Goal: Task Accomplishment & Management: Manage account settings

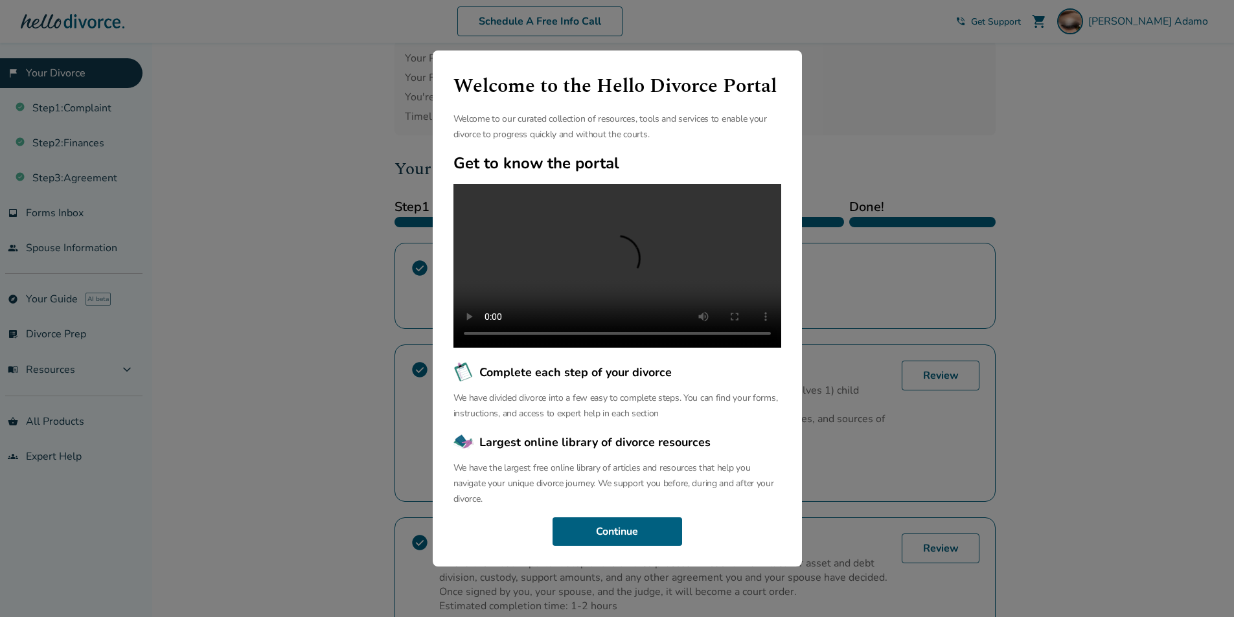
scroll to position [130, 0]
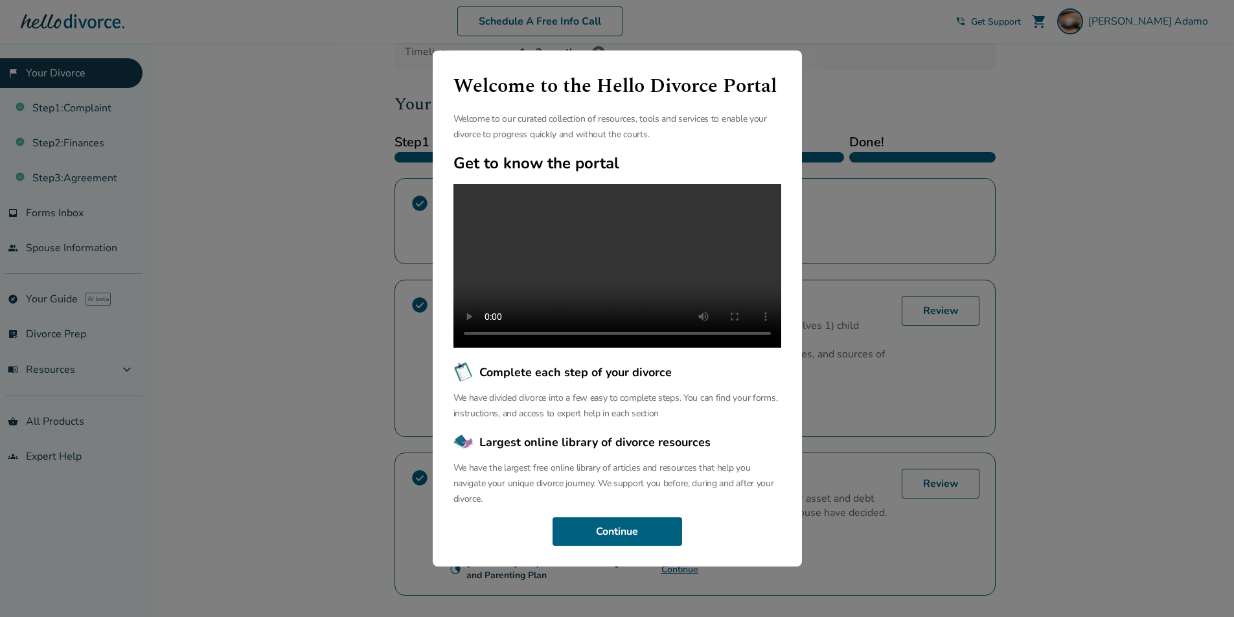
click at [613, 271] on video at bounding box center [617, 266] width 328 height 164
click at [1166, 109] on div "Welcome to the Hello Divorce Portal Welcome to our curated collection of resour…" at bounding box center [617, 308] width 1234 height 617
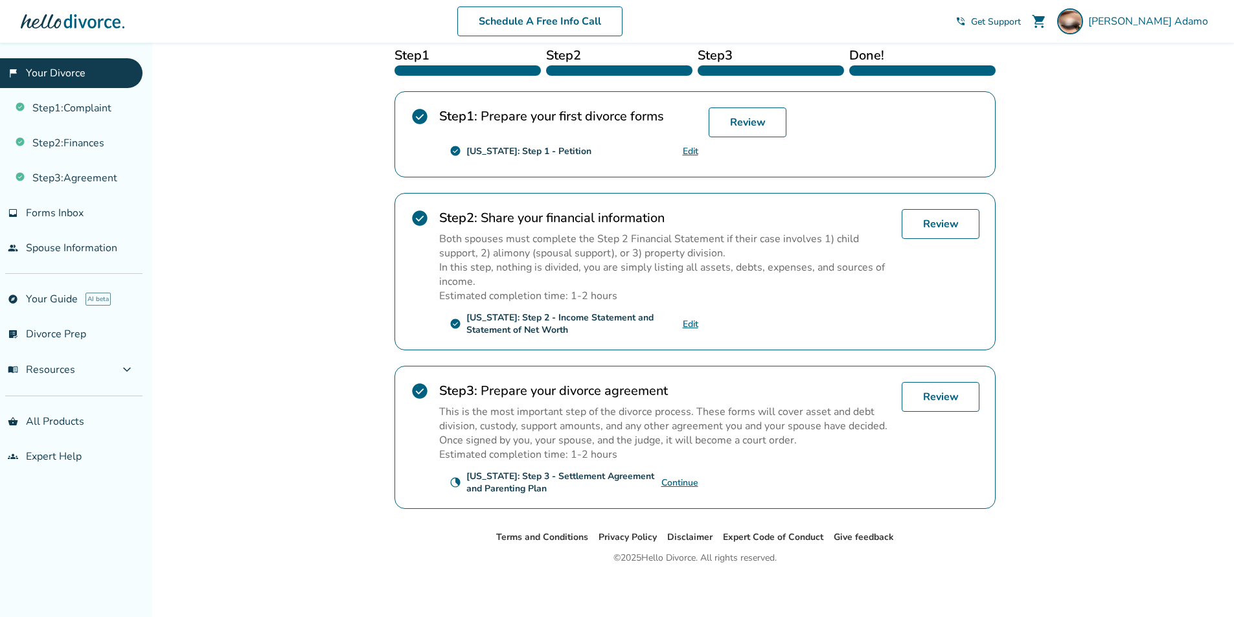
scroll to position [220, 0]
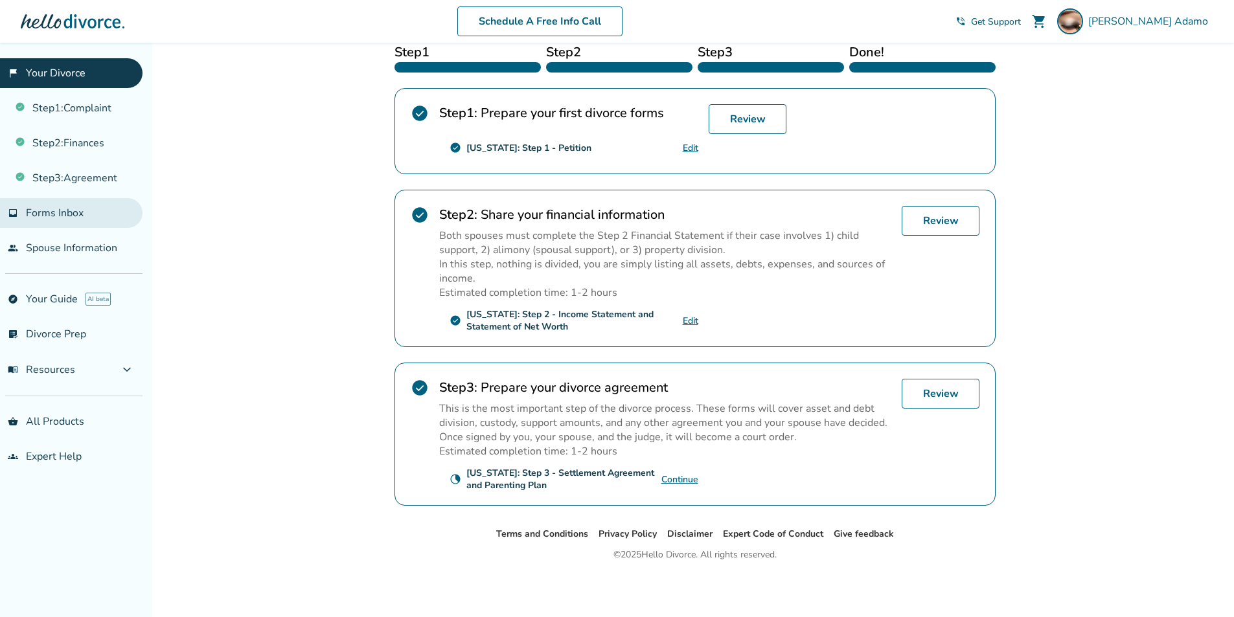
click at [50, 220] on span "Forms Inbox" at bounding box center [55, 213] width 58 height 14
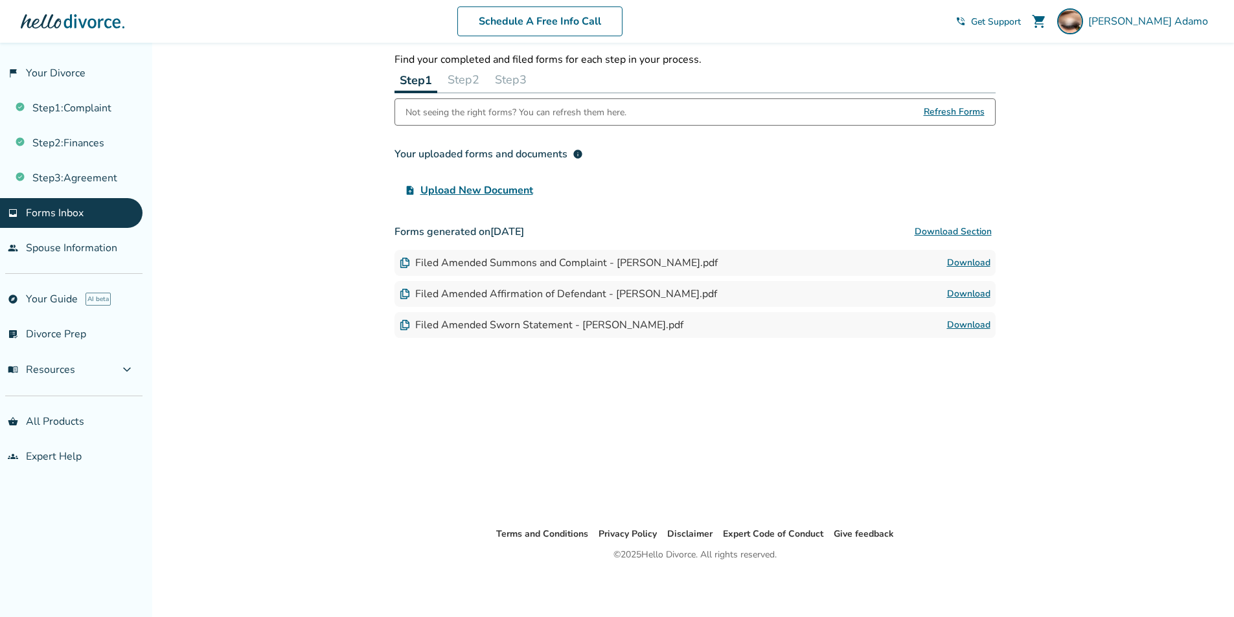
scroll to position [43, 0]
click at [961, 257] on link "Download" at bounding box center [968, 263] width 43 height 16
click at [964, 321] on link "Download" at bounding box center [968, 325] width 43 height 16
click at [932, 229] on button "Download Section" at bounding box center [953, 232] width 85 height 26
click at [974, 113] on span "Refresh Forms" at bounding box center [954, 112] width 61 height 26
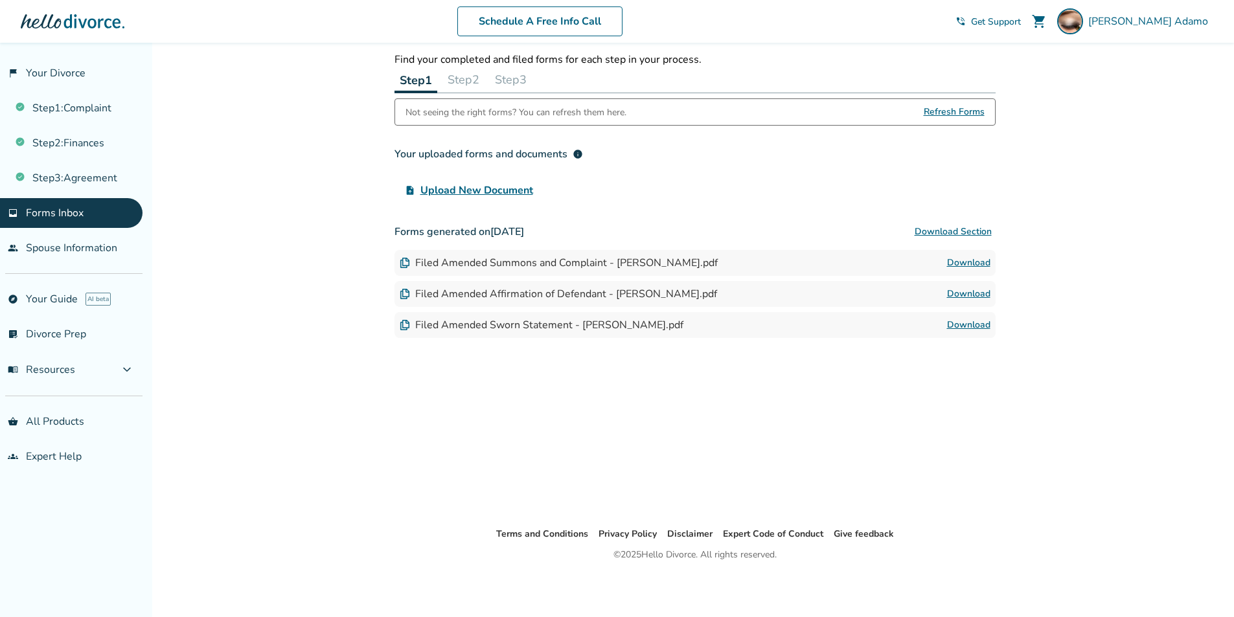
click at [956, 112] on span "Refresh Forms" at bounding box center [954, 112] width 61 height 26
click at [939, 111] on span "Refresh Forms" at bounding box center [954, 112] width 61 height 26
click at [354, 461] on div "Added to cart Forms Inbox Find your completed and filed forms for each step in …" at bounding box center [617, 308] width 1234 height 617
click at [1151, 23] on span "Barbara Adamo" at bounding box center [1150, 21] width 125 height 14
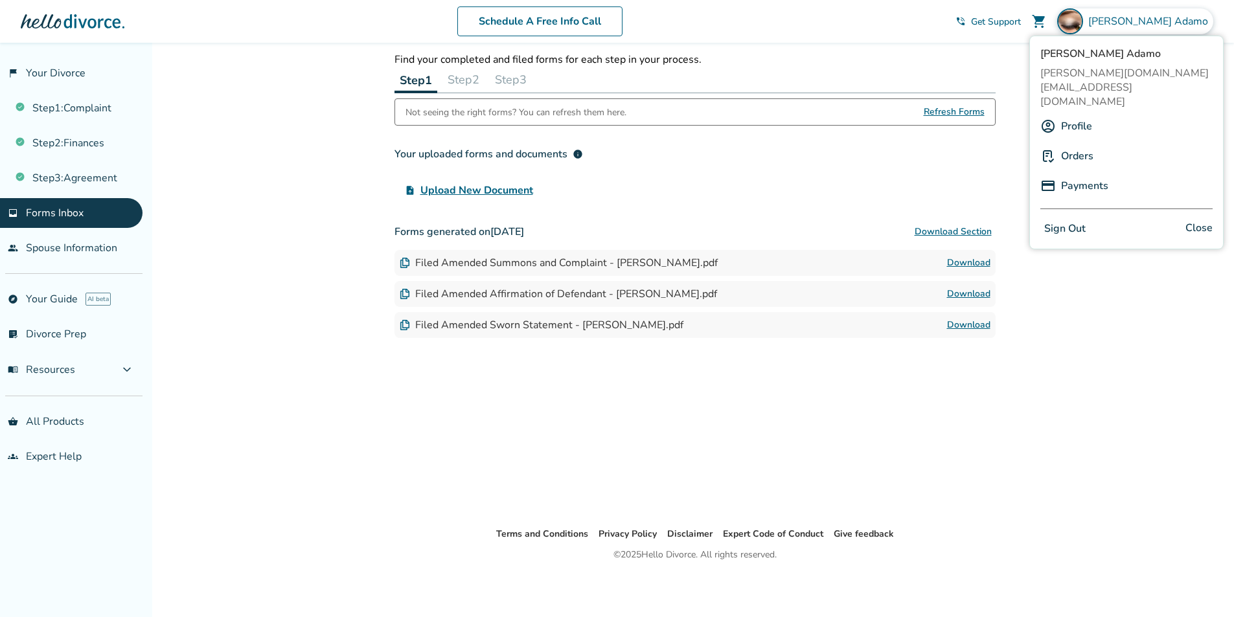
click at [987, 58] on p "Find your completed and filed forms for each step in your process." at bounding box center [695, 59] width 601 height 14
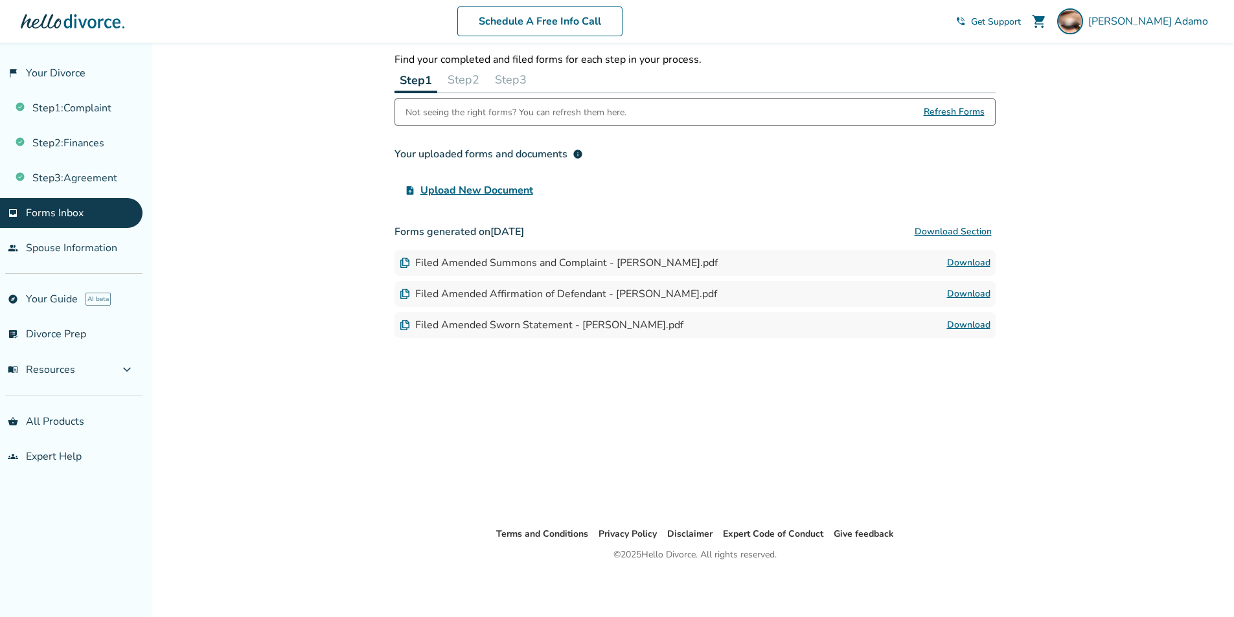
click at [820, 437] on div "Forms Inbox Find your completed and filed forms for each step in your process. …" at bounding box center [695, 263] width 622 height 527
click at [1162, 27] on span "Barbara Adamo" at bounding box center [1150, 21] width 125 height 14
click at [36, 73] on link "flag_2 Your Divorce" at bounding box center [71, 73] width 143 height 30
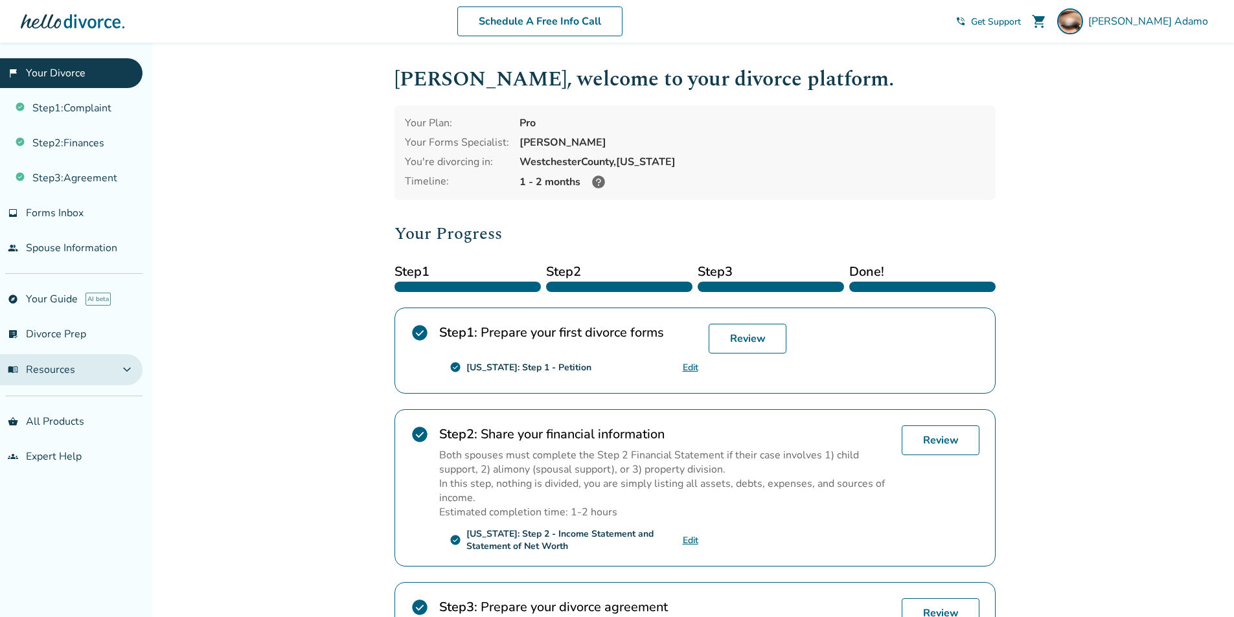
click at [43, 373] on span "menu_book Resources" at bounding box center [41, 370] width 67 height 14
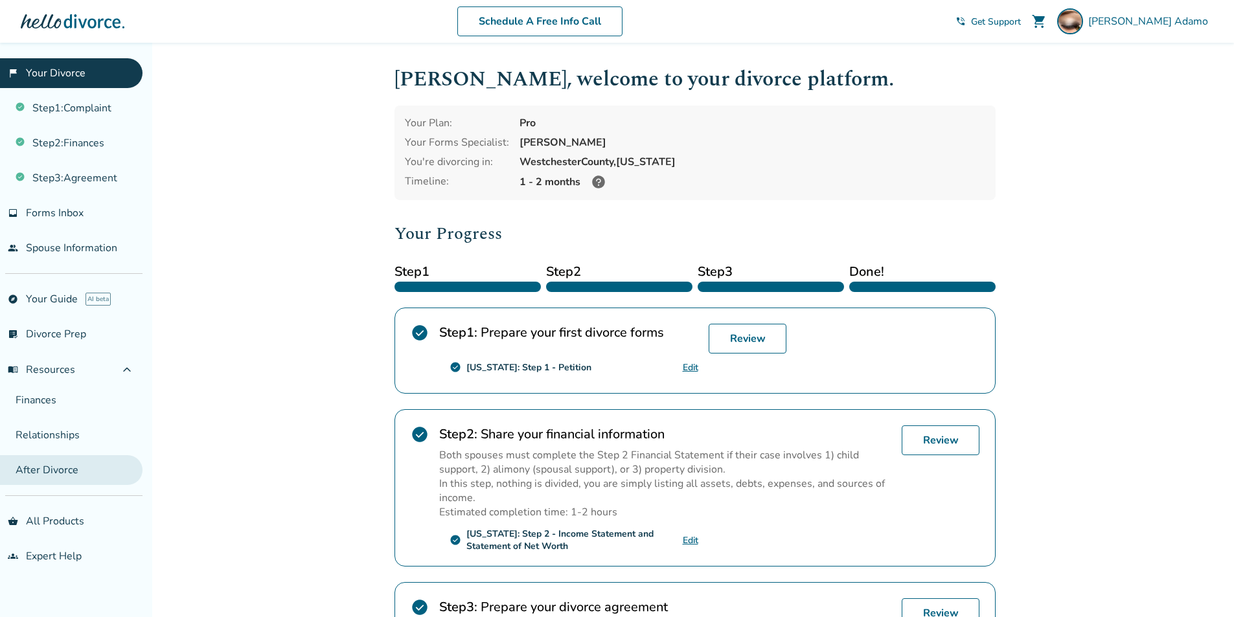
click at [82, 477] on link "After Divorce" at bounding box center [71, 470] width 143 height 30
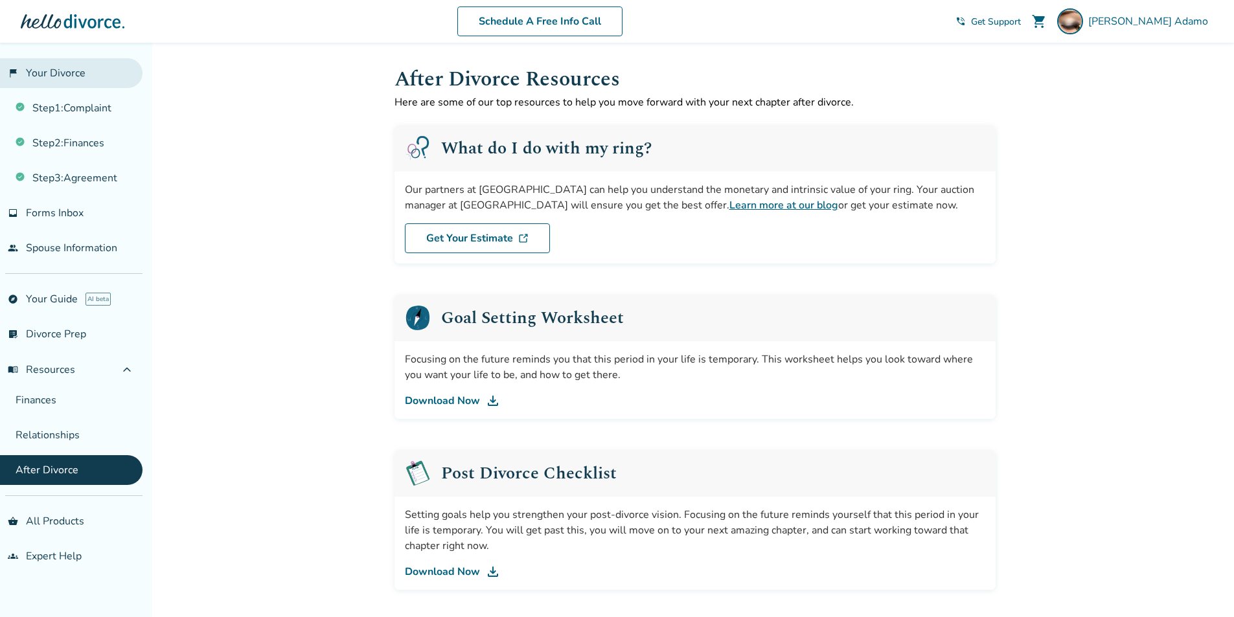
click at [86, 77] on link "flag_2 Your Divorce" at bounding box center [71, 73] width 143 height 30
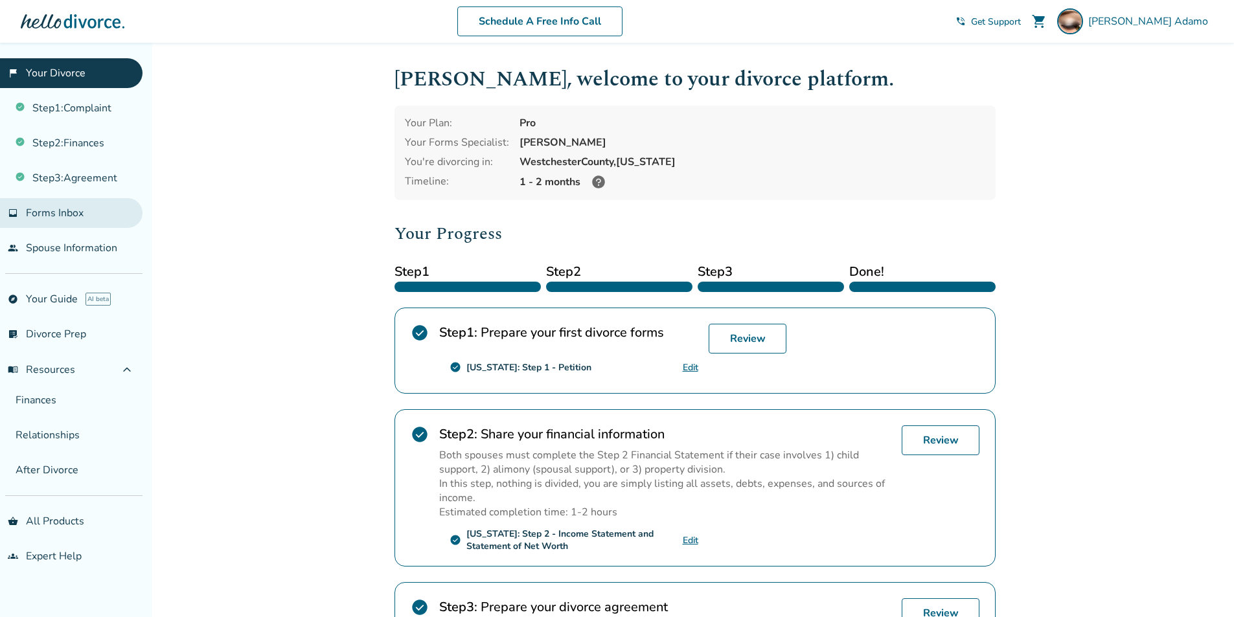
click at [29, 209] on span "Forms Inbox" at bounding box center [55, 213] width 58 height 14
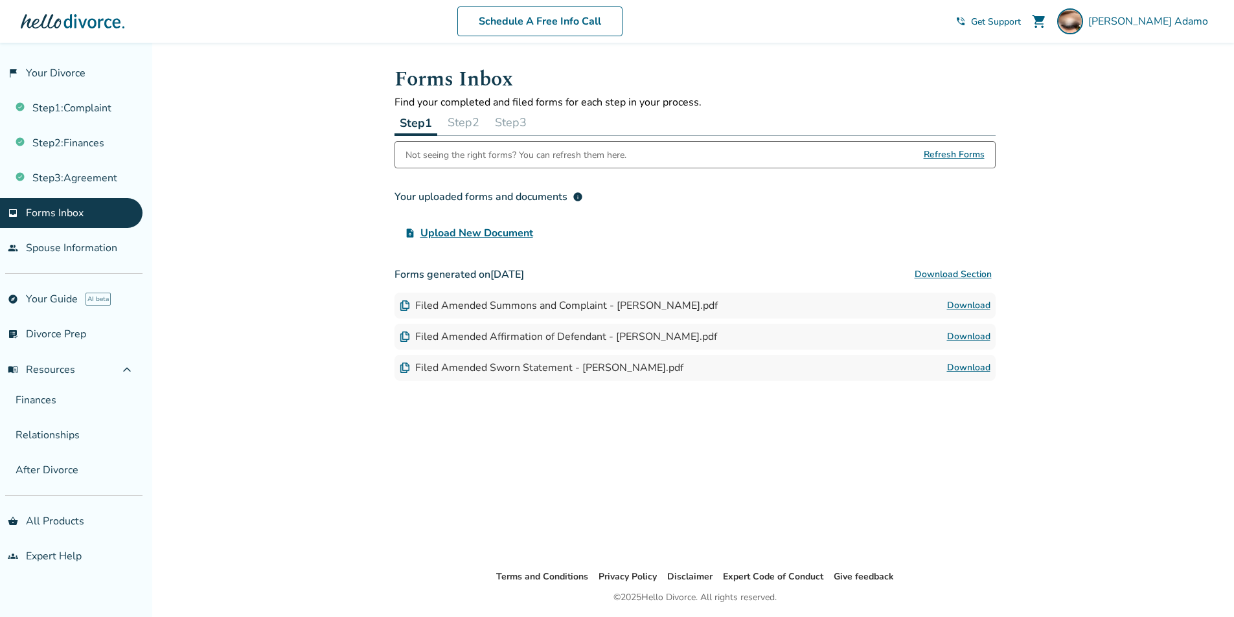
click at [468, 126] on button "Step 2" at bounding box center [463, 122] width 42 height 26
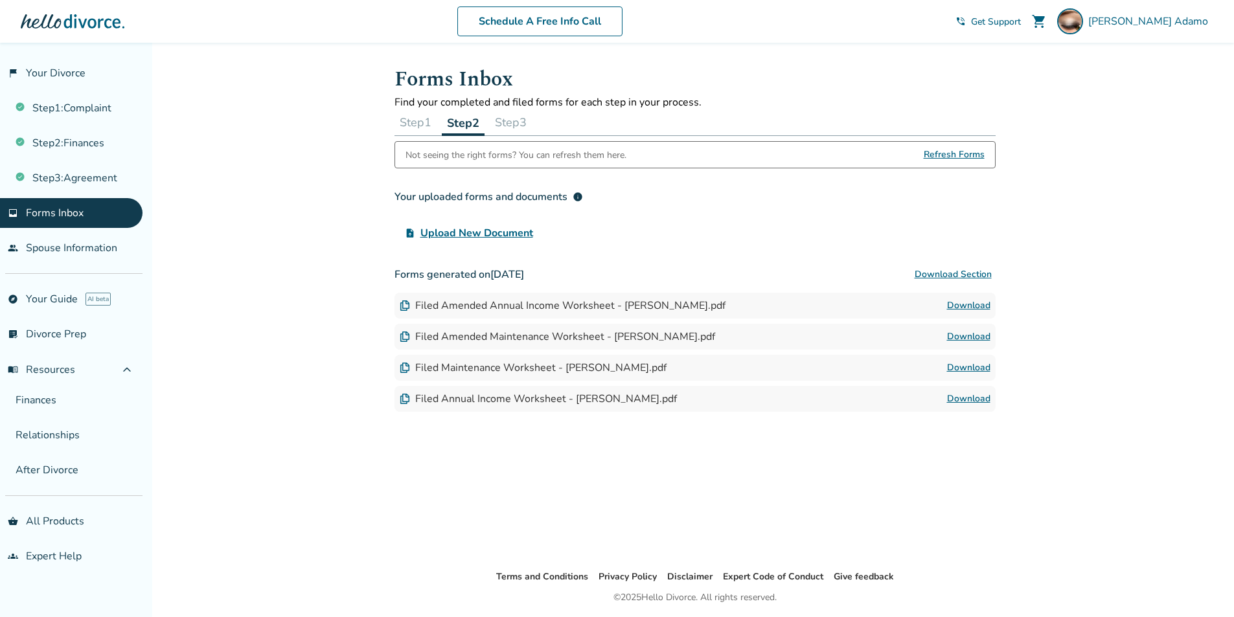
click at [520, 118] on button "Step 3" at bounding box center [511, 122] width 42 height 26
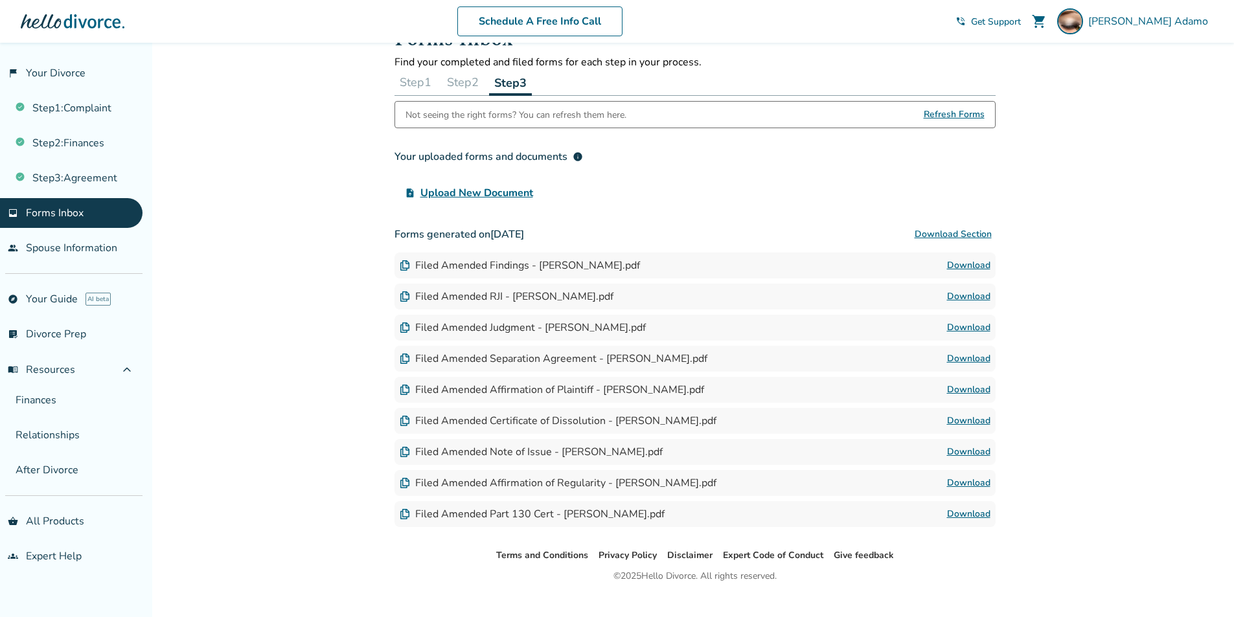
scroll to position [62, 0]
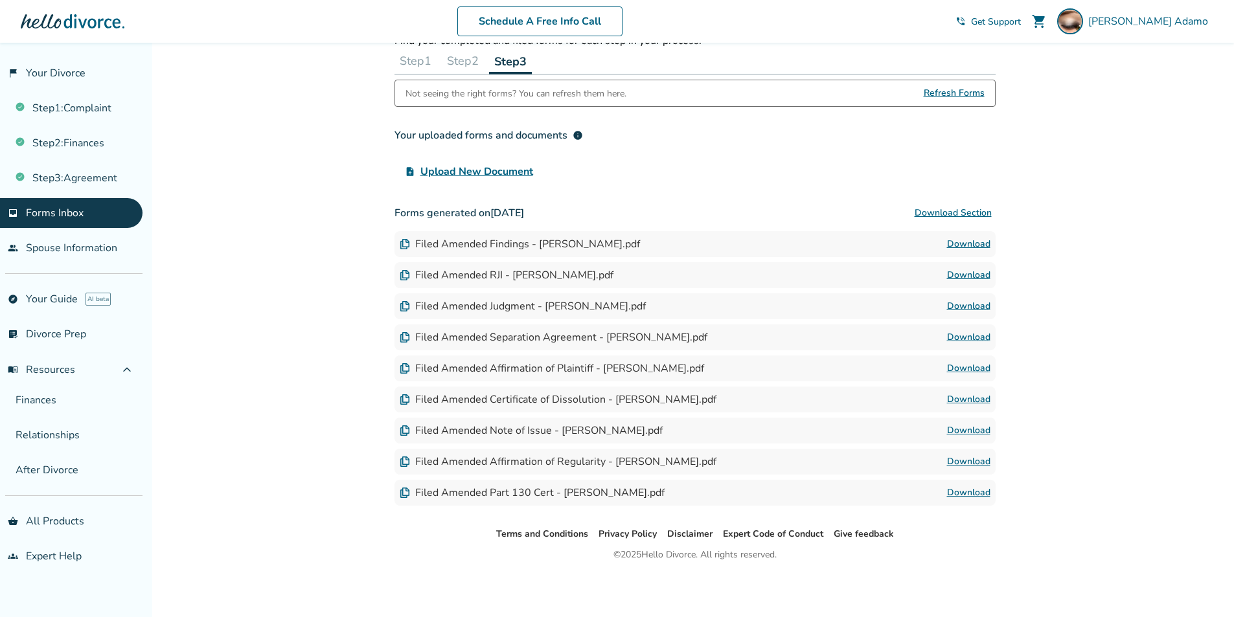
click at [972, 213] on button "Download Section" at bounding box center [953, 213] width 85 height 26
click at [963, 92] on span "Refresh Forms" at bounding box center [954, 93] width 61 height 26
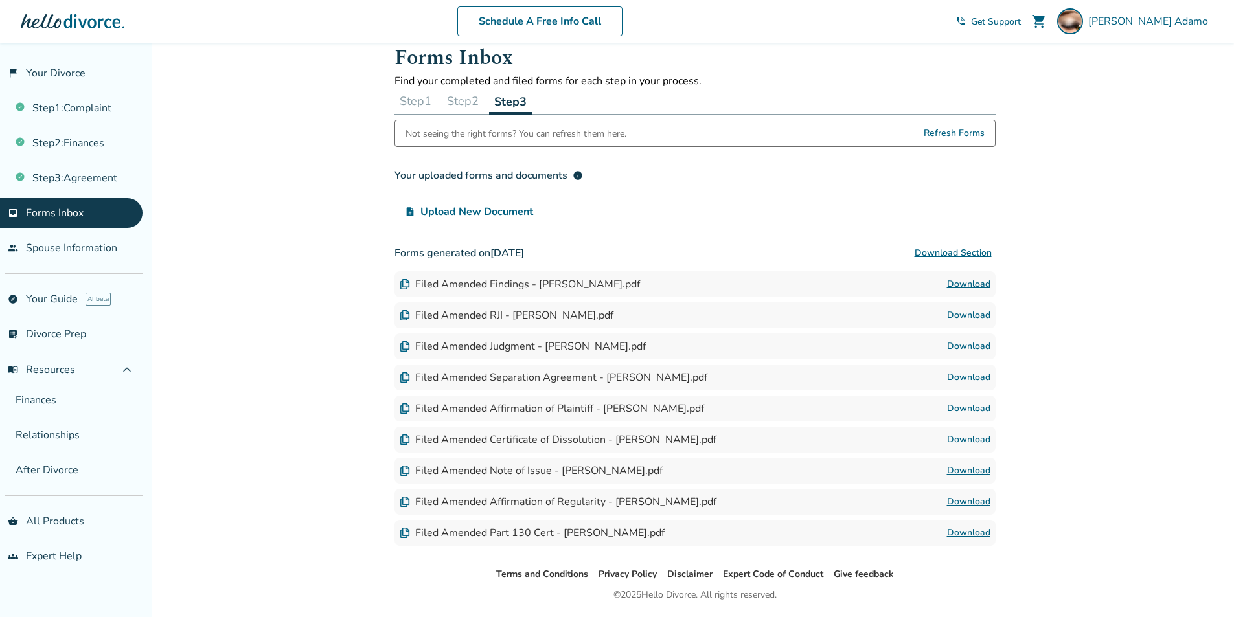
scroll to position [0, 0]
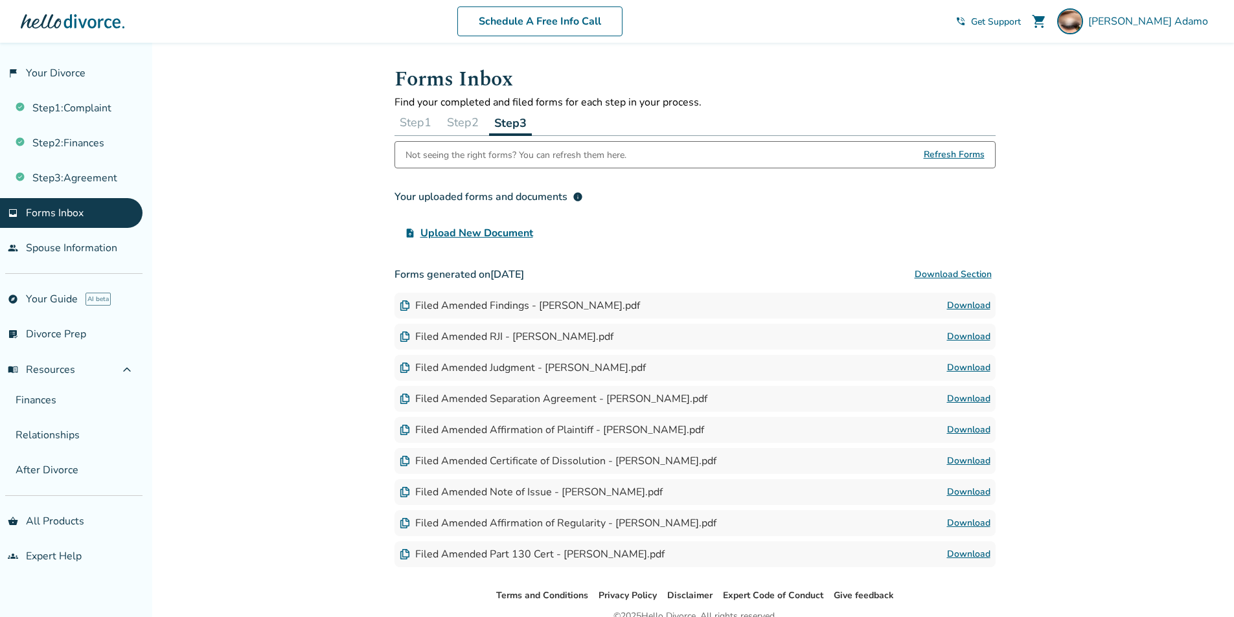
click at [471, 119] on button "Step 2" at bounding box center [463, 122] width 42 height 26
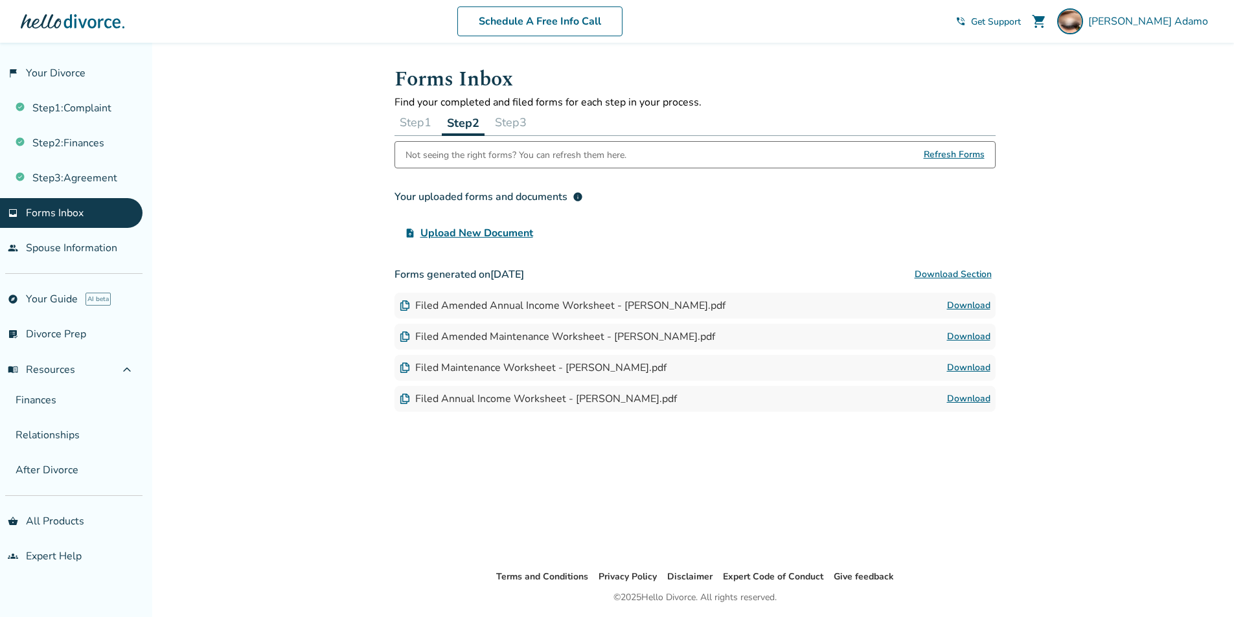
click at [525, 122] on button "Step 3" at bounding box center [511, 122] width 42 height 26
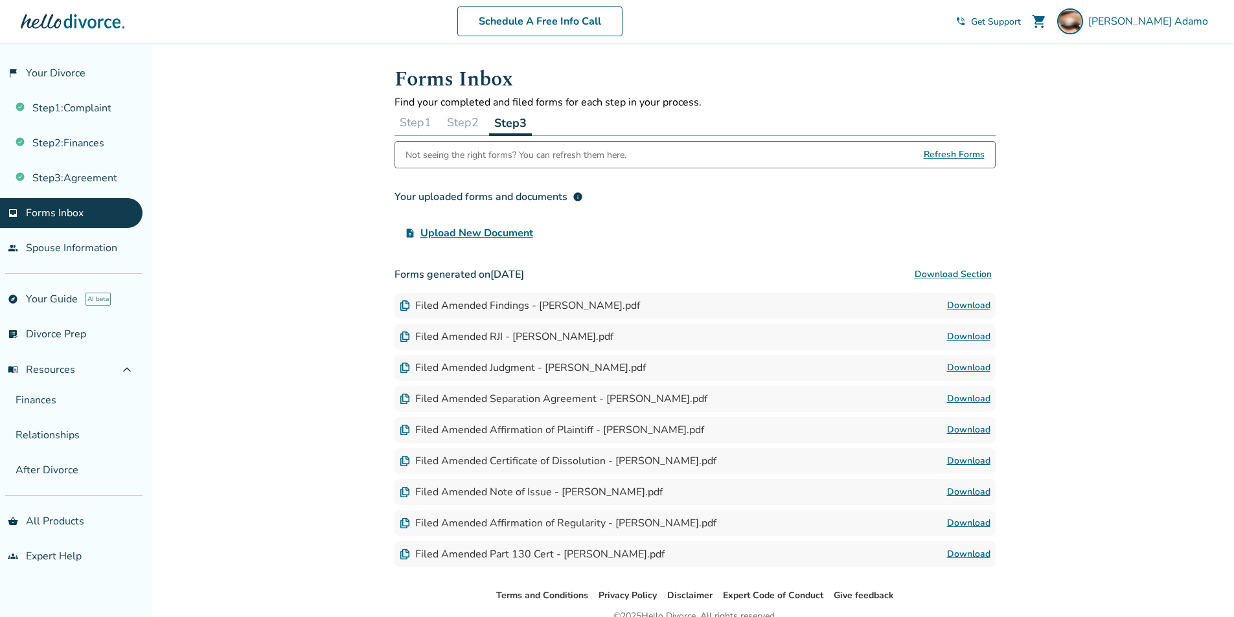
scroll to position [62, 0]
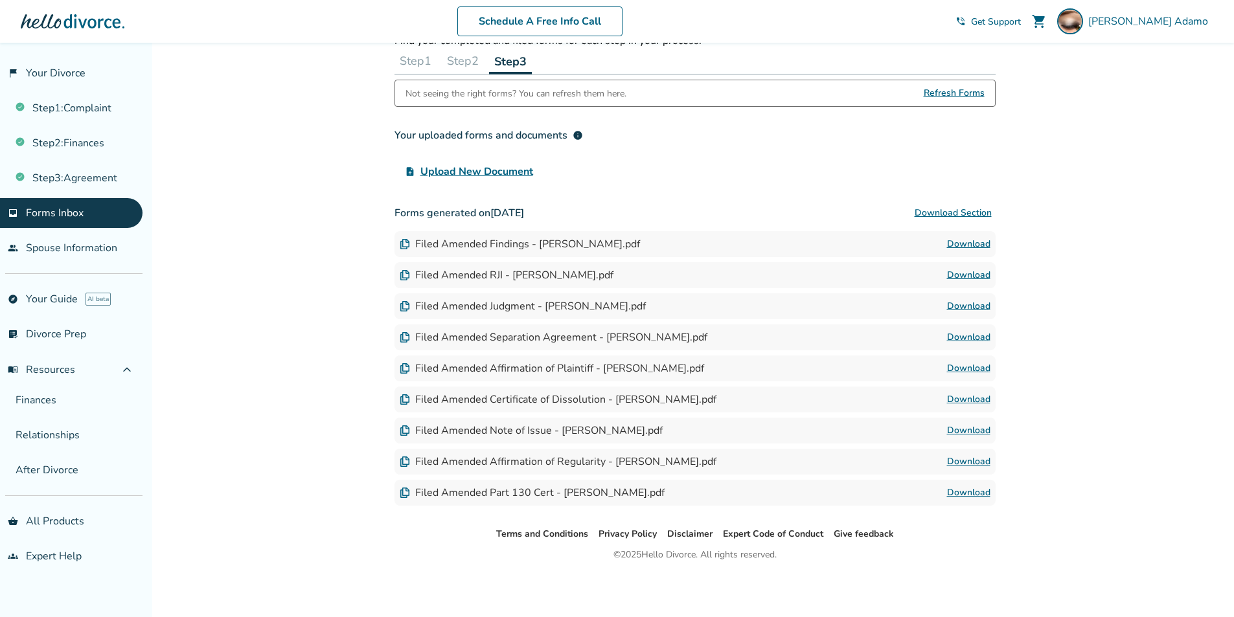
click at [956, 464] on link "Download" at bounding box center [968, 462] width 43 height 16
click at [959, 93] on span "Refresh Forms" at bounding box center [954, 93] width 61 height 26
click at [969, 94] on span "Refresh Forms" at bounding box center [954, 93] width 61 height 26
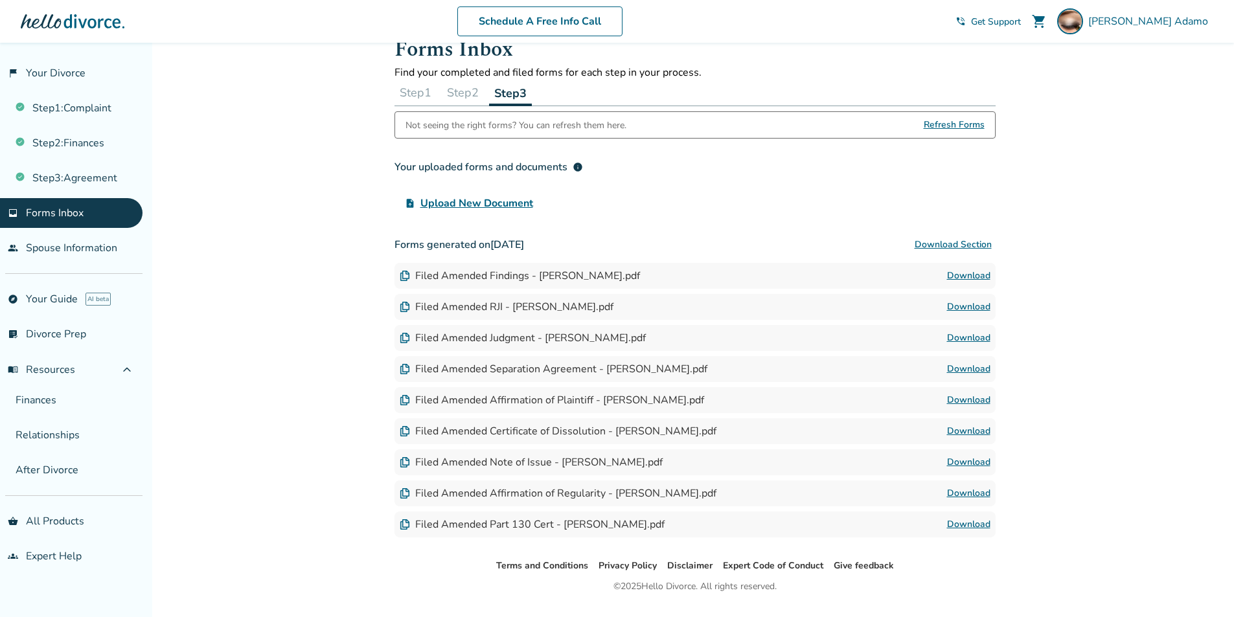
scroll to position [0, 0]
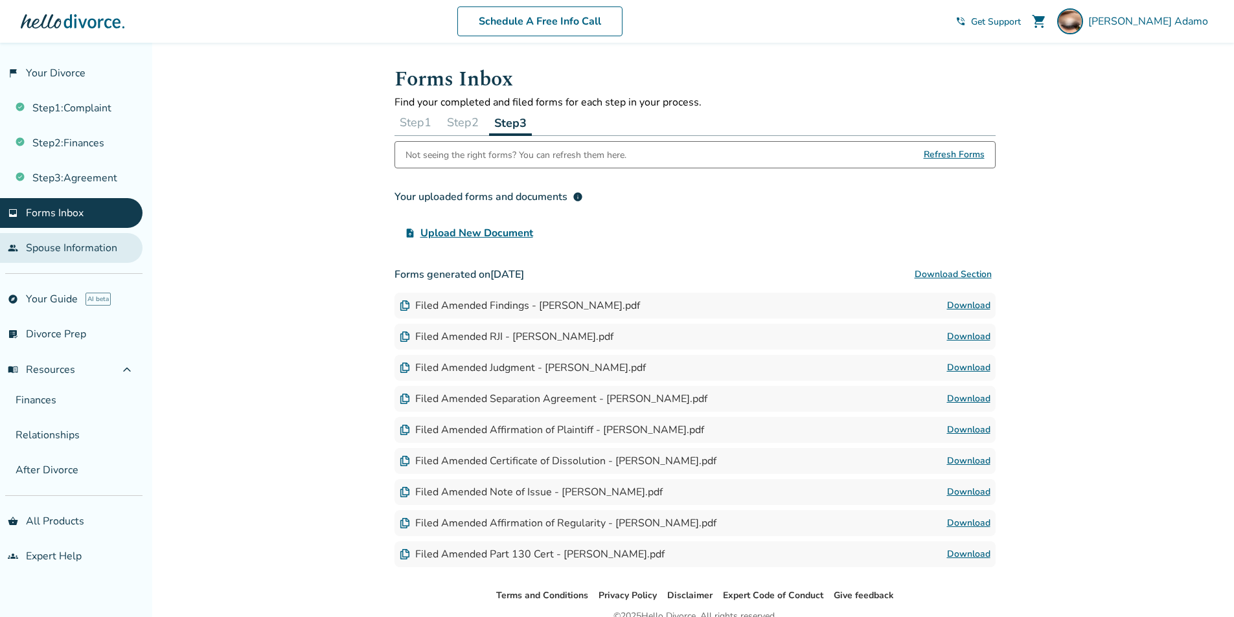
click at [78, 249] on link "people Spouse Information" at bounding box center [71, 248] width 143 height 30
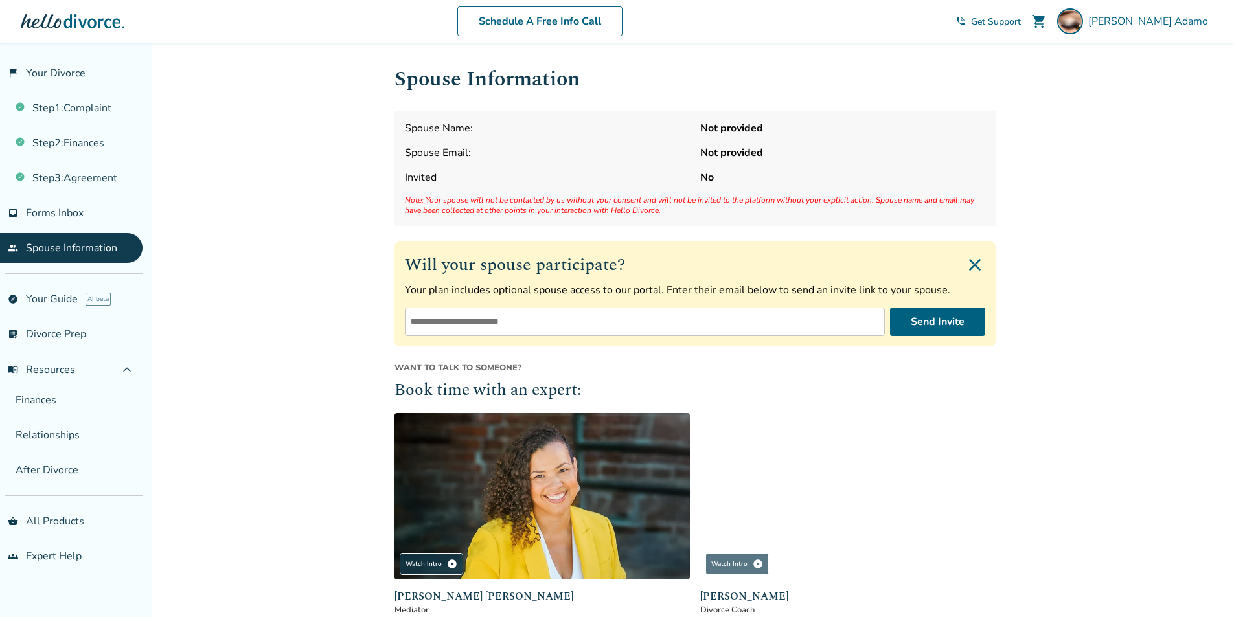
scroll to position [130, 0]
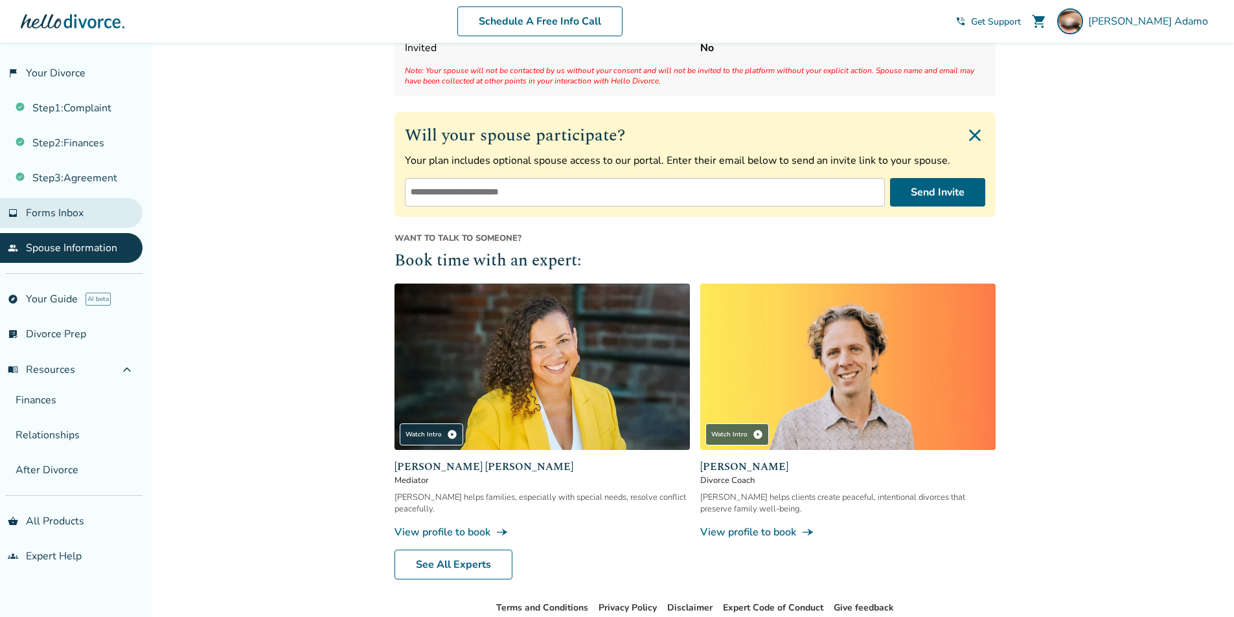
click at [84, 217] on link "inbox Forms Inbox" at bounding box center [71, 213] width 143 height 30
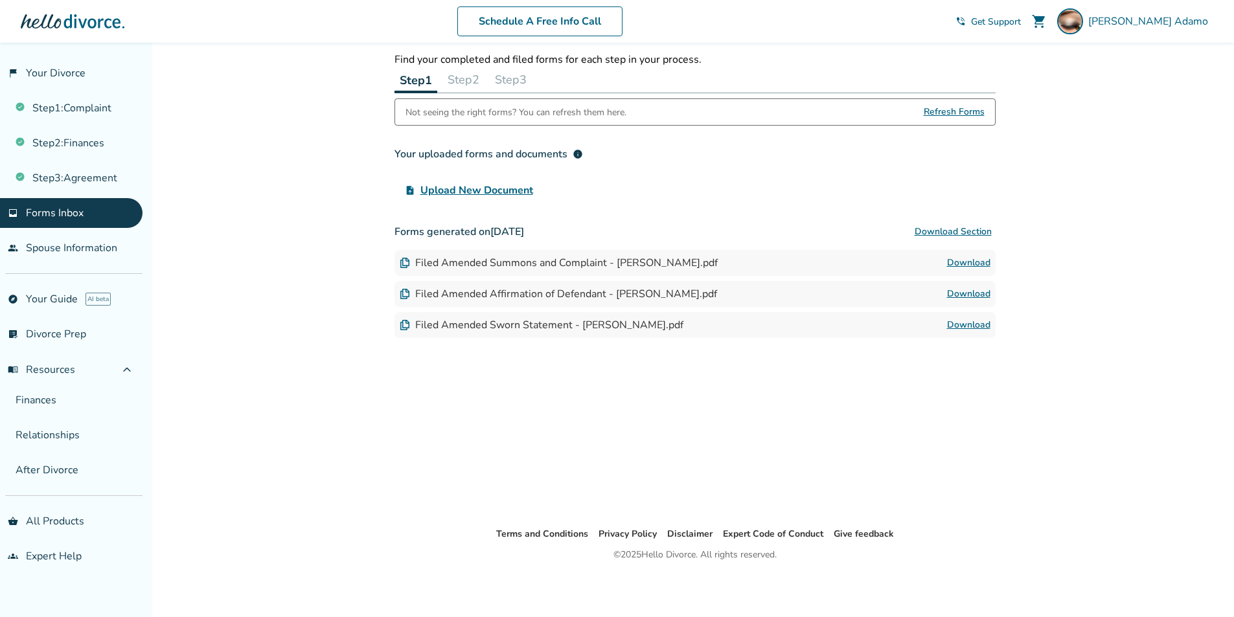
scroll to position [43, 0]
click at [510, 80] on button "Step 3" at bounding box center [511, 80] width 42 height 26
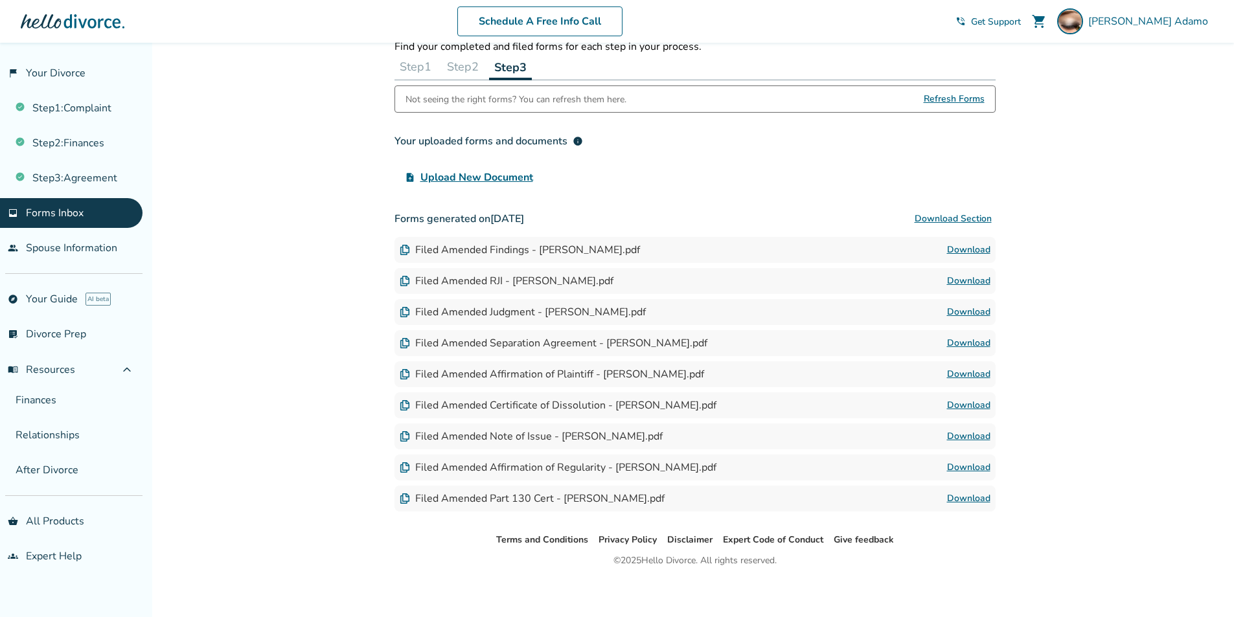
scroll to position [62, 0]
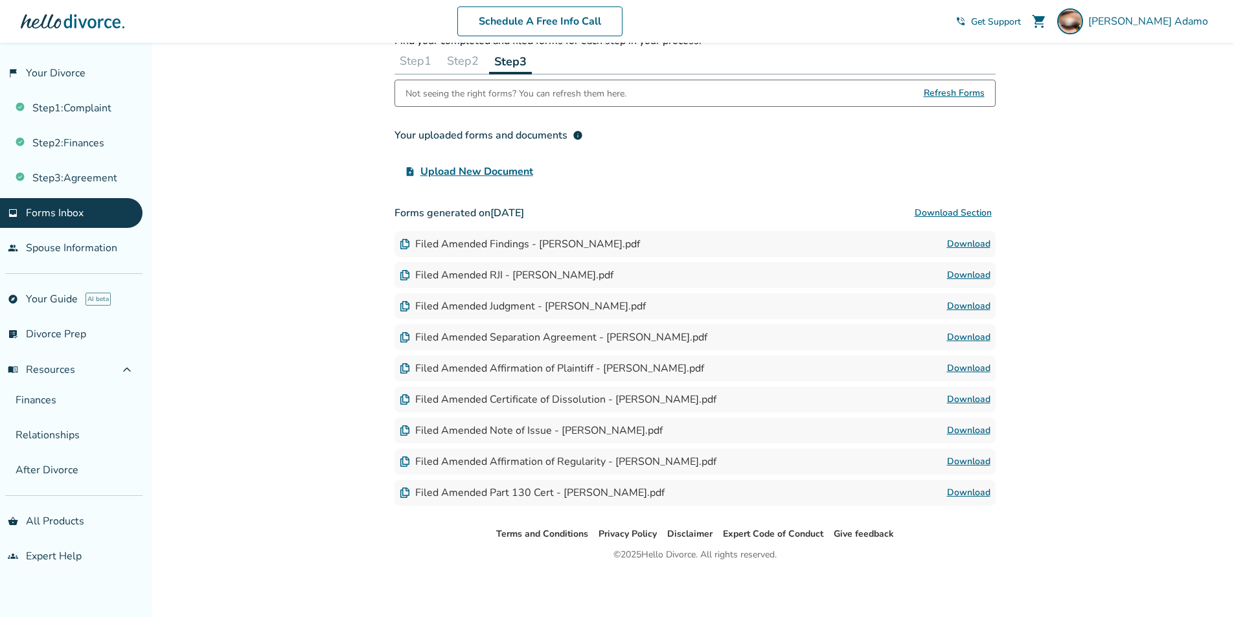
click at [1135, 81] on div "Added to cart Forms Inbox Find your completed and filed forms for each step in …" at bounding box center [617, 299] width 1234 height 636
click at [936, 91] on span "Refresh Forms" at bounding box center [954, 93] width 61 height 26
click at [863, 398] on div "Filed Amended Certificate of Dissolution - Barbara Adamo.pdf Download" at bounding box center [695, 400] width 601 height 26
click at [970, 397] on link "Download" at bounding box center [968, 400] width 43 height 16
click at [974, 400] on link "Download" at bounding box center [968, 400] width 43 height 16
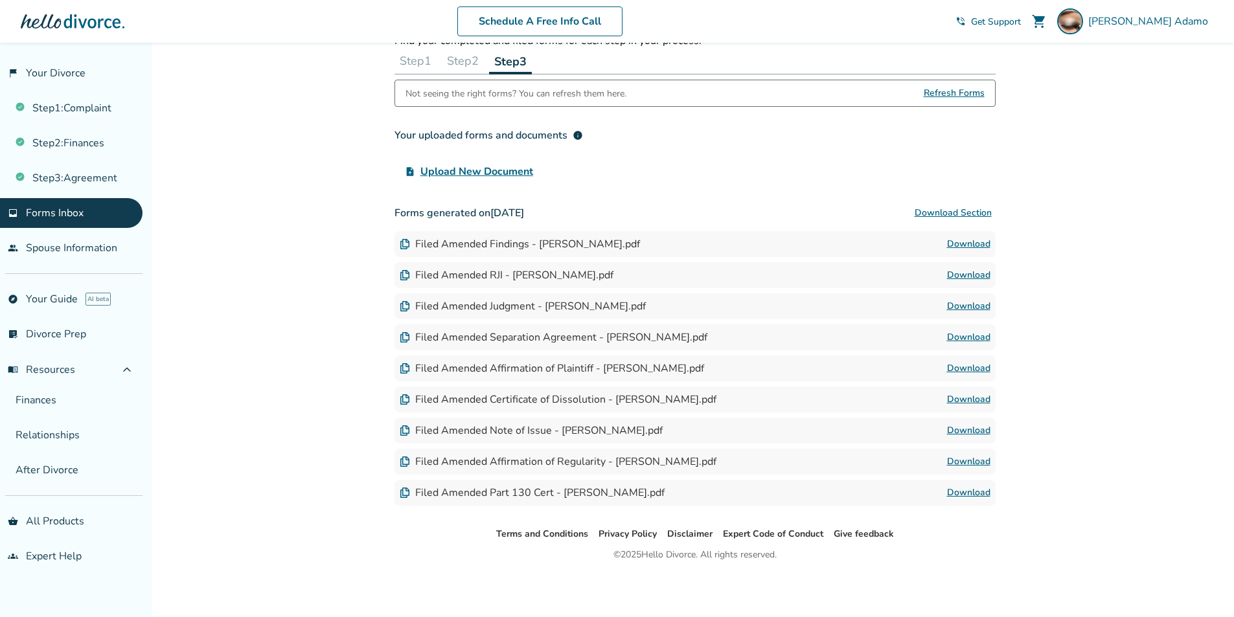
click at [717, 582] on div "Terms and Conditions Privacy Policy Disclaimer Expert Code of Conduct Give feed…" at bounding box center [694, 572] width 1079 height 91
click at [812, 310] on div "Filed Amended Judgment - Barbara Adamo.pdf Download" at bounding box center [695, 306] width 601 height 26
click at [974, 304] on link "Download" at bounding box center [968, 307] width 43 height 16
click at [1172, 21] on span "Barbara Adamo" at bounding box center [1150, 21] width 125 height 14
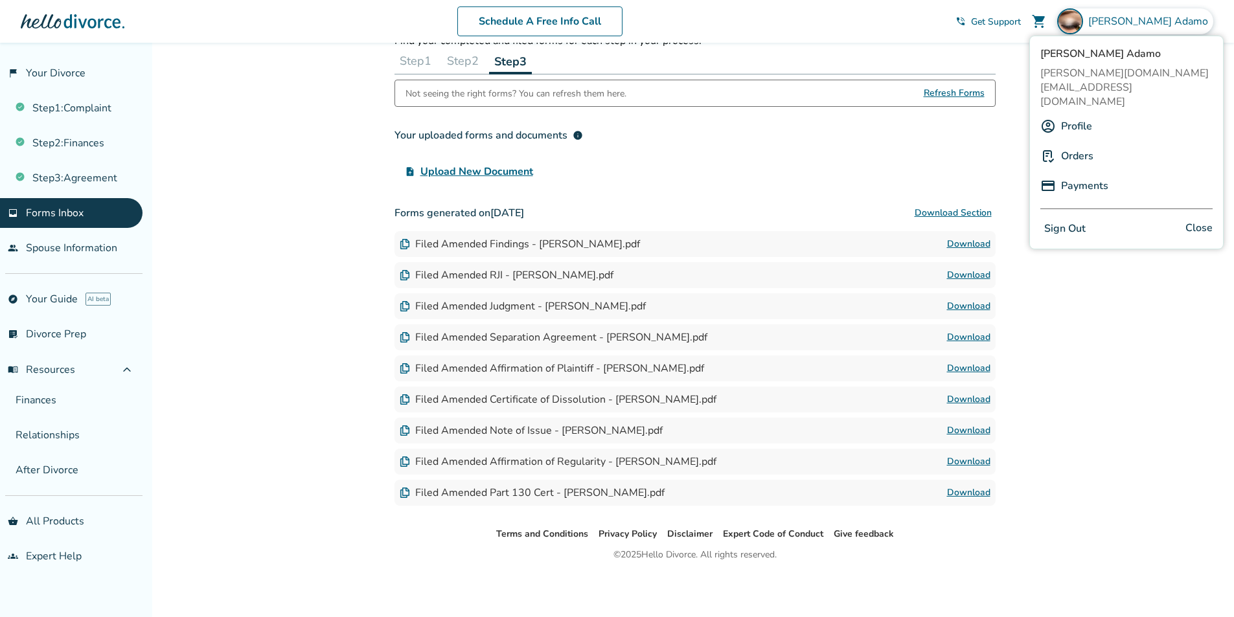
click at [1073, 220] on button "Sign Out" at bounding box center [1064, 229] width 49 height 19
